Goal: Task Accomplishment & Management: Use online tool/utility

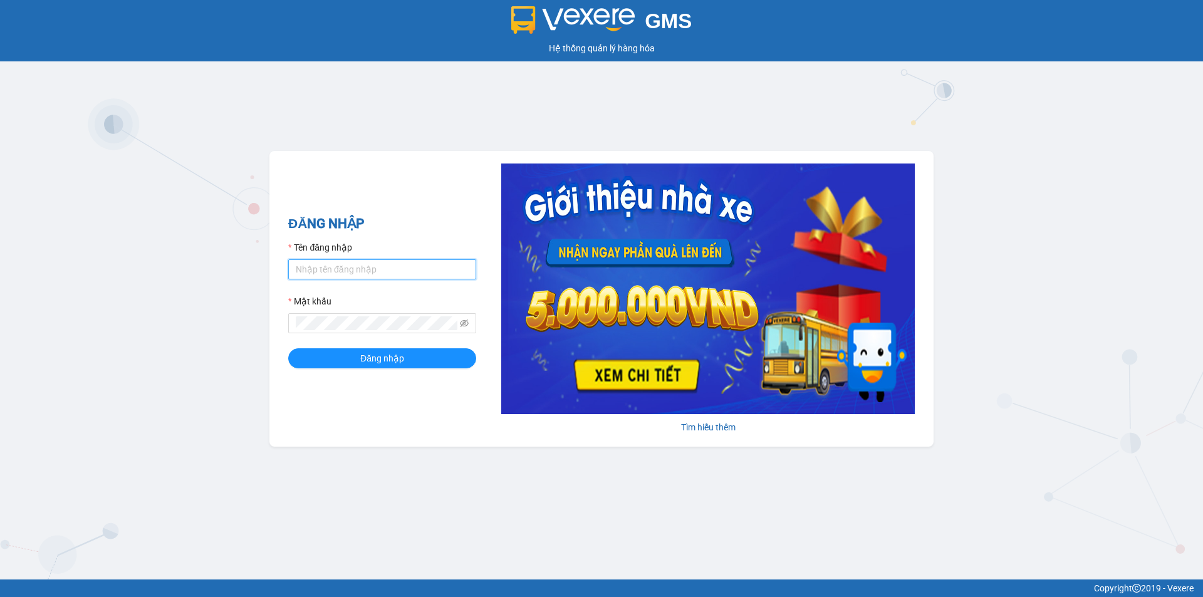
click at [304, 272] on input "Tên đăng nhập" at bounding box center [382, 269] width 188 height 20
type input "vinhthuyen.namhailimo"
click at [288, 348] on button "Đăng nhập" at bounding box center [382, 358] width 188 height 20
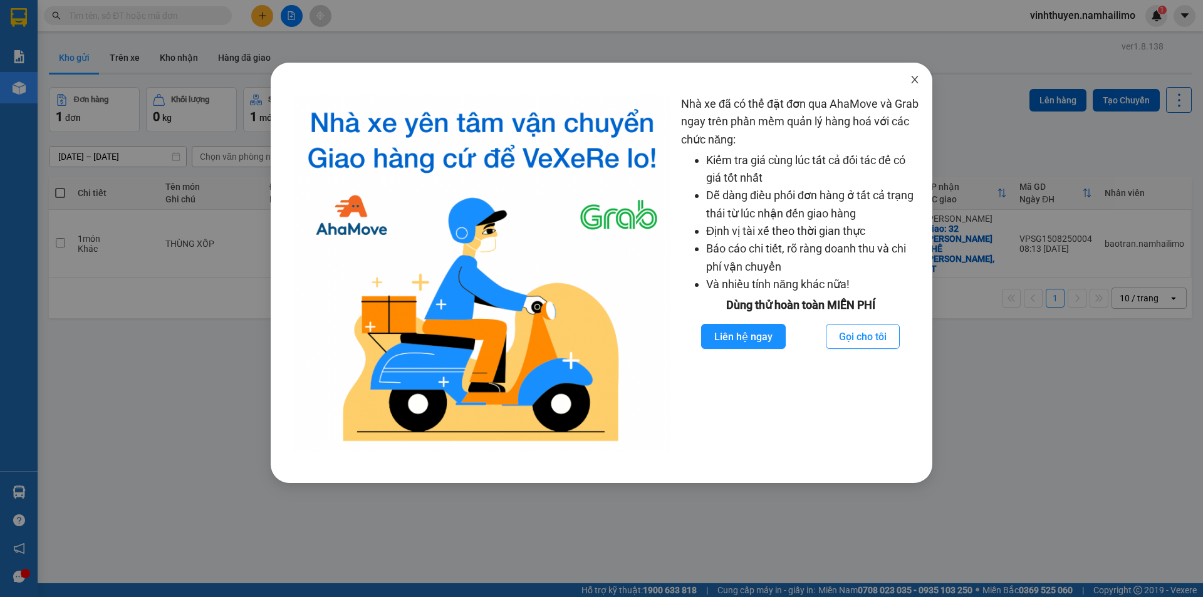
click at [911, 81] on icon "close" at bounding box center [914, 80] width 10 height 10
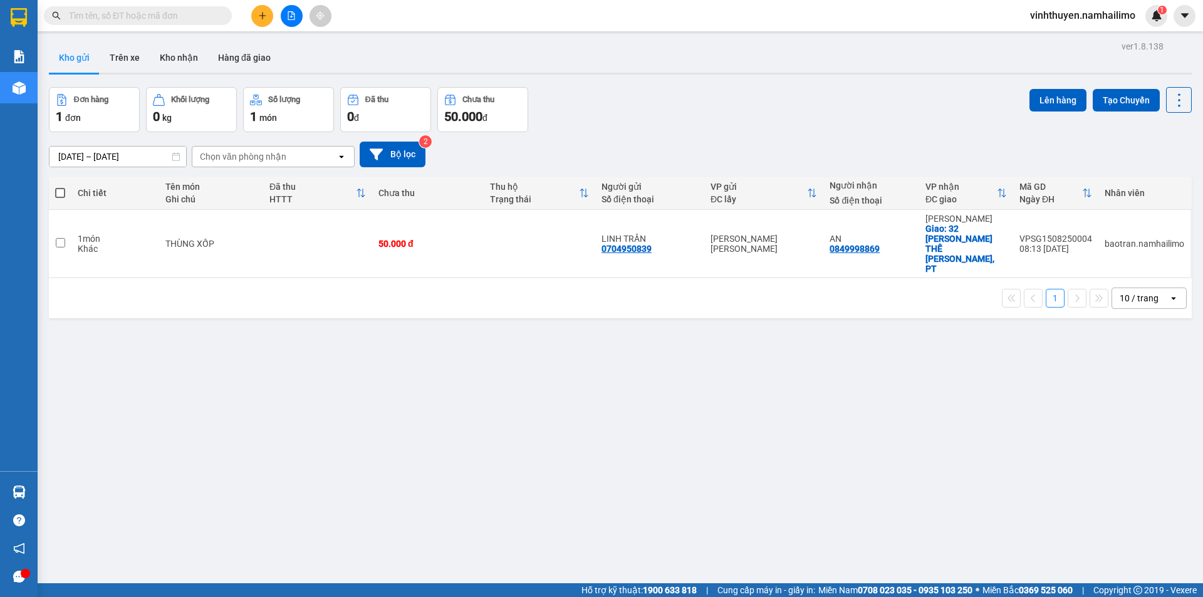
click at [761, 333] on div "ver 1.8.138 Kho gửi Trên xe [PERSON_NAME] Hàng đã [PERSON_NAME] hàng 1 đơn [PER…" at bounding box center [620, 336] width 1152 height 597
click at [815, 120] on div "Đơn hàng 1 đơn Khối lượng 0 kg Số lượng 1 món Đã thu 0 đ Chưa thu 50.000 đ Lên …" at bounding box center [620, 109] width 1142 height 45
